Goal: Transaction & Acquisition: Subscribe to service/newsletter

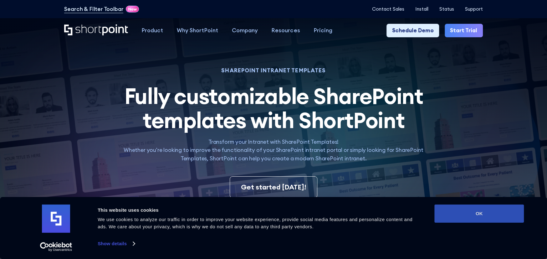
click at [497, 219] on button "OK" at bounding box center [478, 213] width 89 height 18
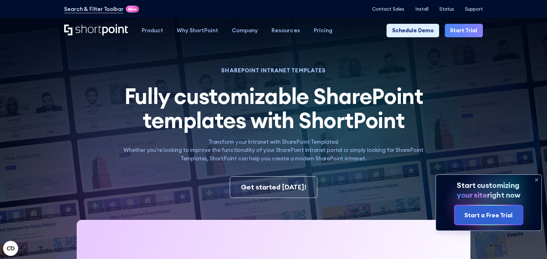
drag, startPoint x: 537, startPoint y: 179, endPoint x: 533, endPoint y: 177, distance: 3.8
click at [536, 179] on icon at bounding box center [536, 179] width 10 height 10
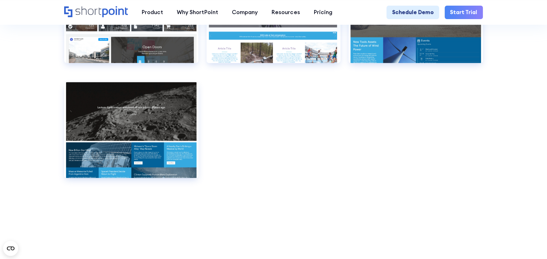
scroll to position [4315, 0]
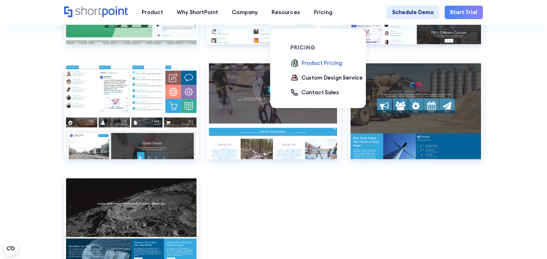
click at [314, 63] on div "Product Pricing" at bounding box center [321, 63] width 41 height 8
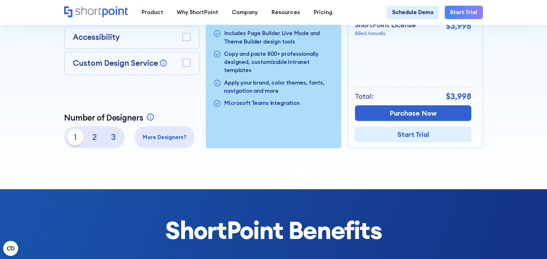
scroll to position [125, 0]
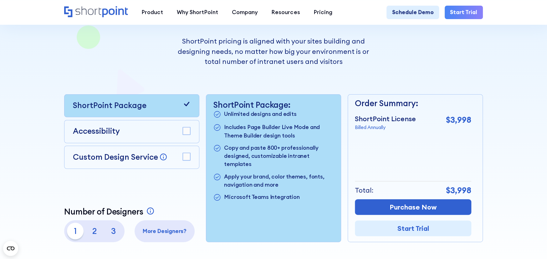
click at [186, 106] on icon at bounding box center [186, 104] width 5 height 4
click at [412, 232] on link "Start Trial" at bounding box center [413, 228] width 116 height 16
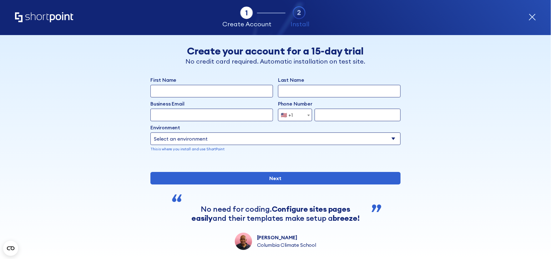
click at [182, 89] on input "First Name" at bounding box center [211, 91] width 123 height 13
type input "Sadie"
type input "Smith"
type input "[EMAIL_ADDRESS][DOMAIN_NAME]"
type input "417634331"
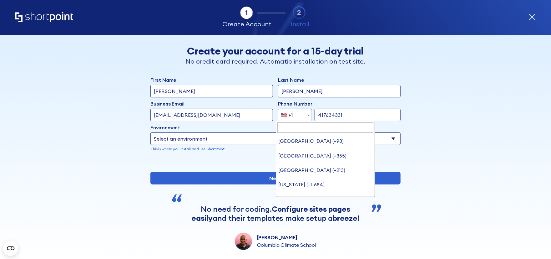
click at [302, 115] on span "🇺🇸 +1" at bounding box center [295, 114] width 34 height 13
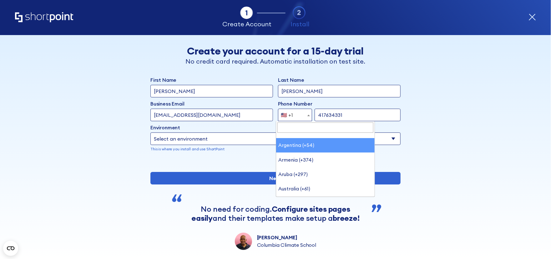
scroll to position [125, 0]
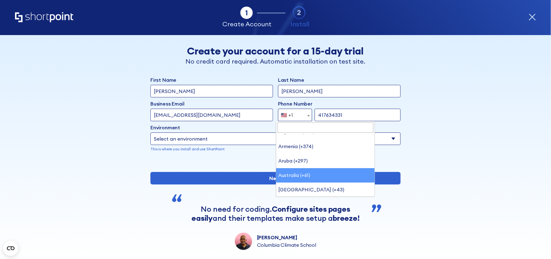
select select "+61"
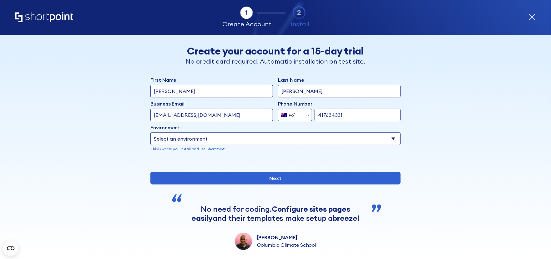
click at [386, 141] on select "Select an environment Microsoft 365 SharePoint Online SharePoint 2019 (On-Premi…" at bounding box center [275, 138] width 250 height 13
select select "Microsoft 365"
click at [150, 132] on select "Select an environment Microsoft 365 SharePoint Online SharePoint 2019 (On-Premi…" at bounding box center [275, 138] width 250 height 13
click at [360, 140] on select "Select an environment Microsoft 365 SharePoint Online SharePoint 2019 (On-Premi…" at bounding box center [275, 138] width 250 height 13
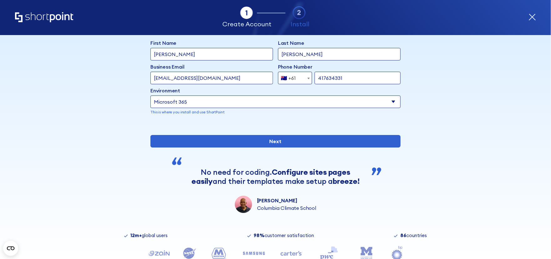
scroll to position [81, 0]
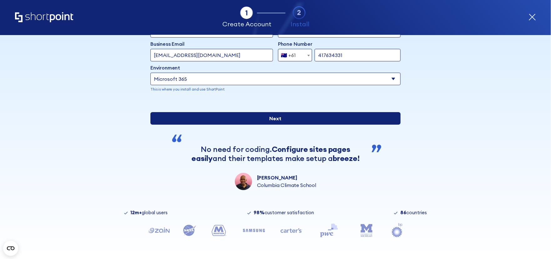
click at [249, 122] on input "Next" at bounding box center [275, 118] width 250 height 13
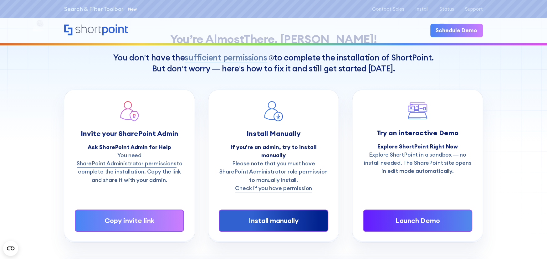
scroll to position [63, 0]
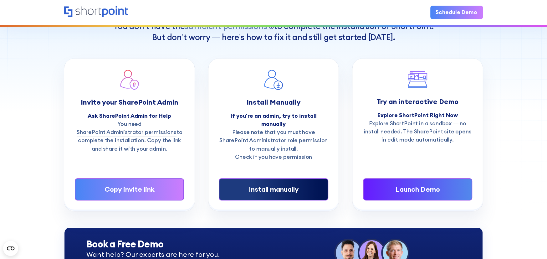
click at [274, 186] on div "Install manually" at bounding box center [273, 189] width 86 height 10
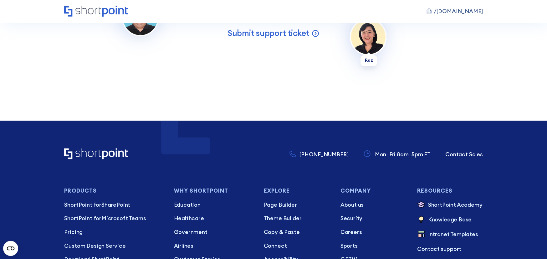
scroll to position [844, 0]
